Goal: Navigation & Orientation: Find specific page/section

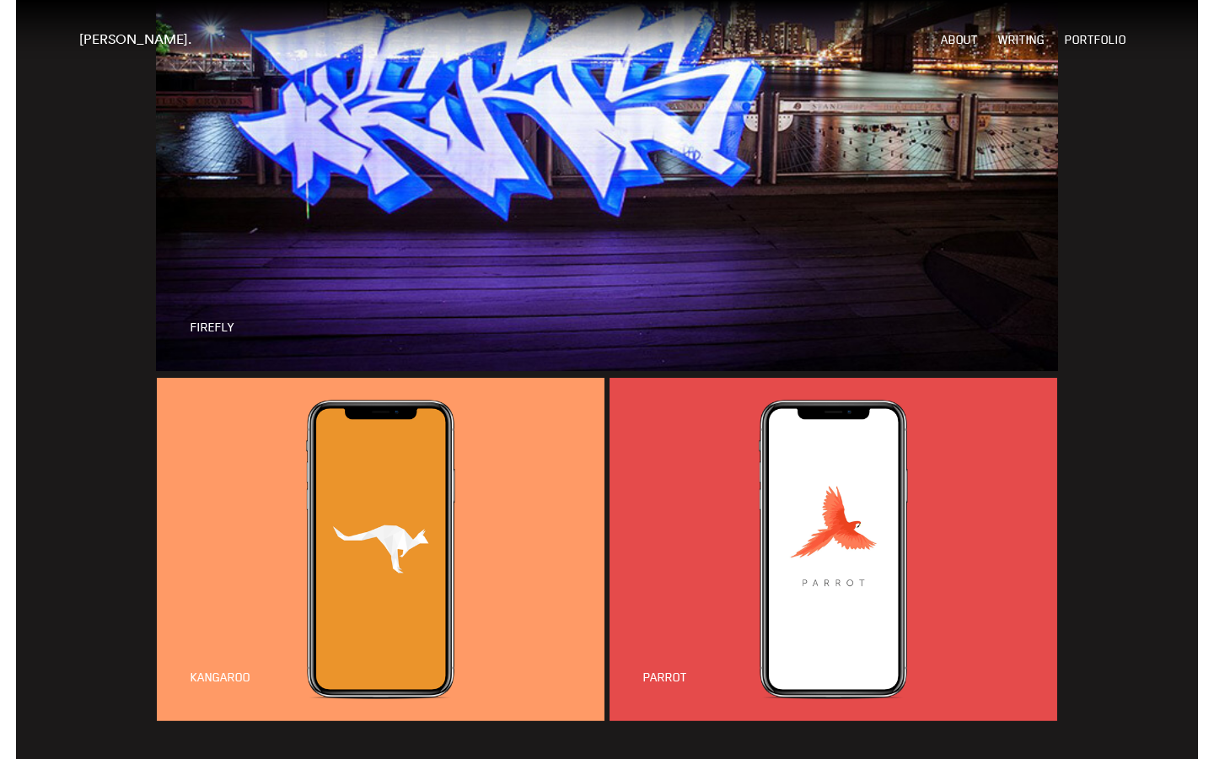
scroll to position [1, 0]
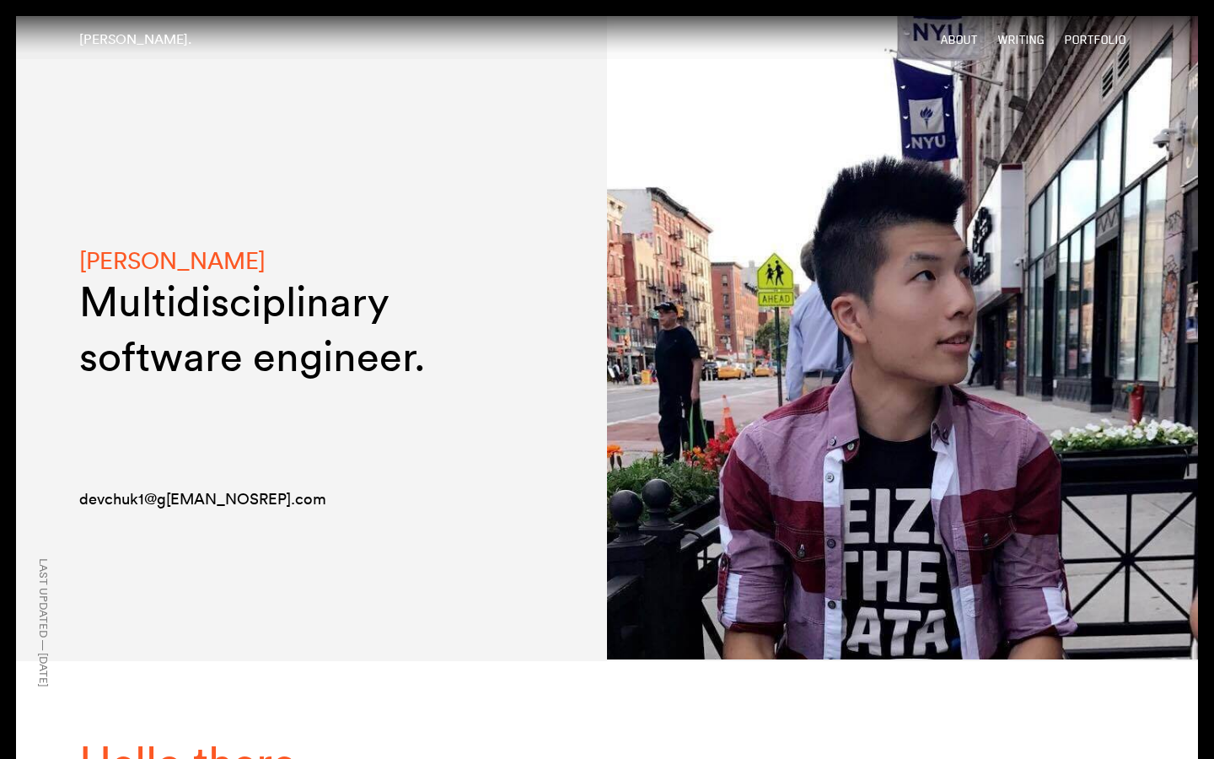
scroll to position [1239, 0]
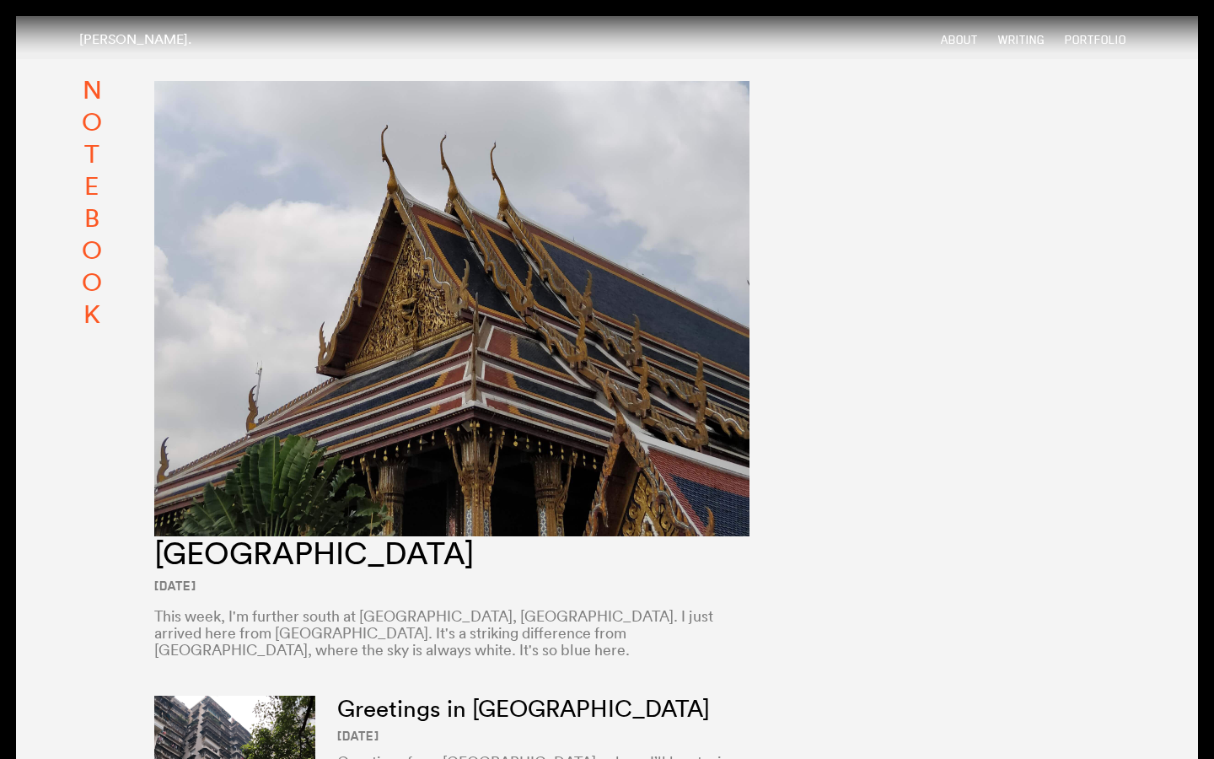
scroll to position [965, 0]
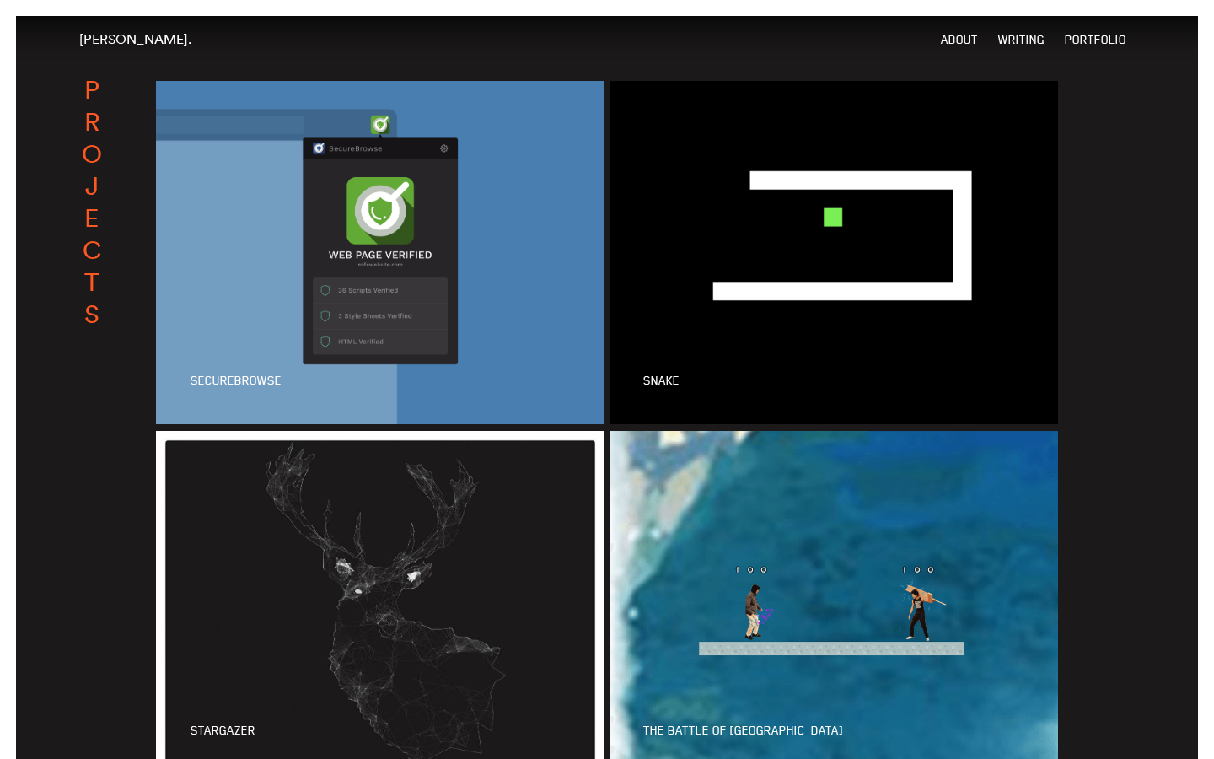
scroll to position [1314, 0]
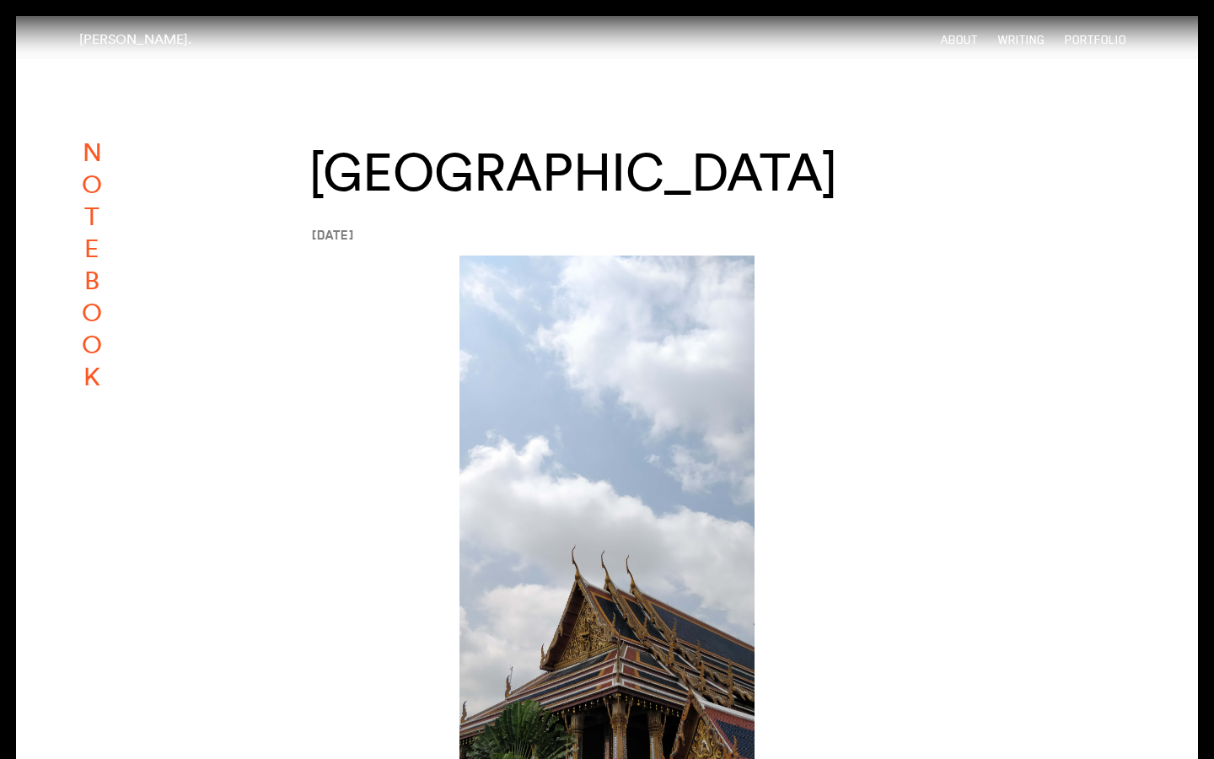
scroll to position [3668, 0]
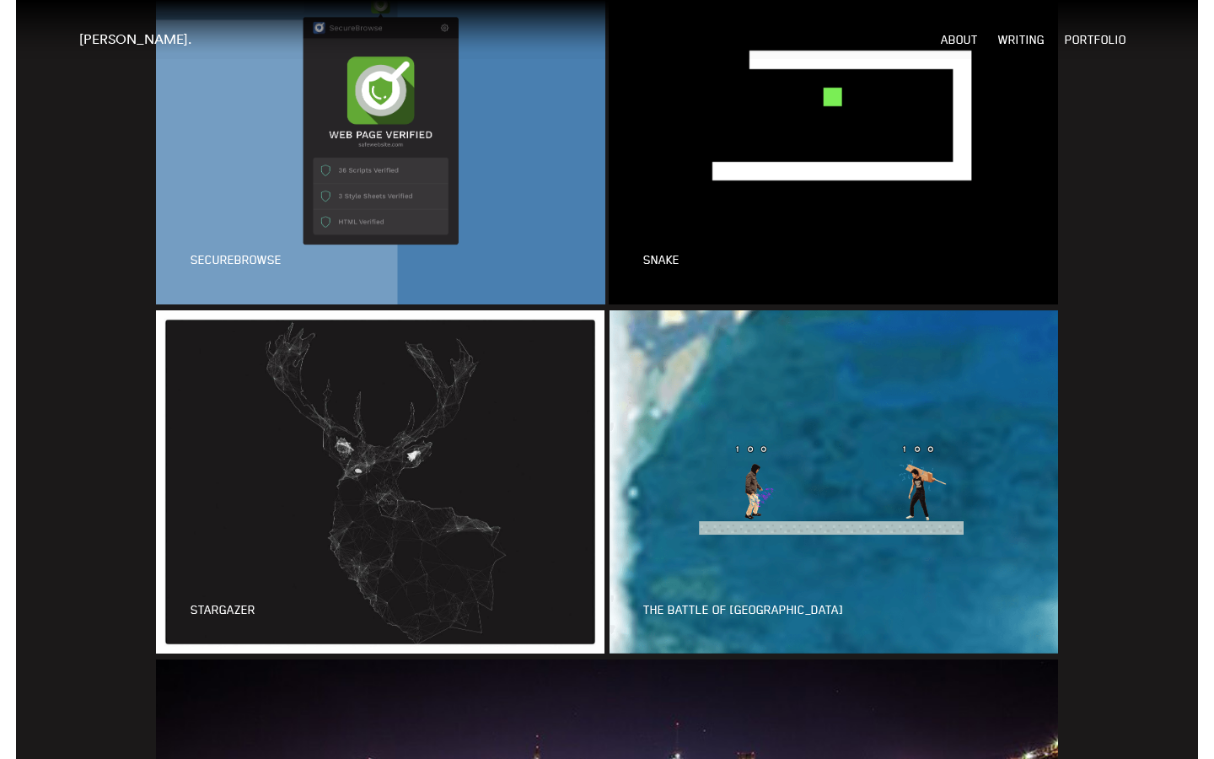
scroll to position [3436, 0]
